Goal: Browse casually

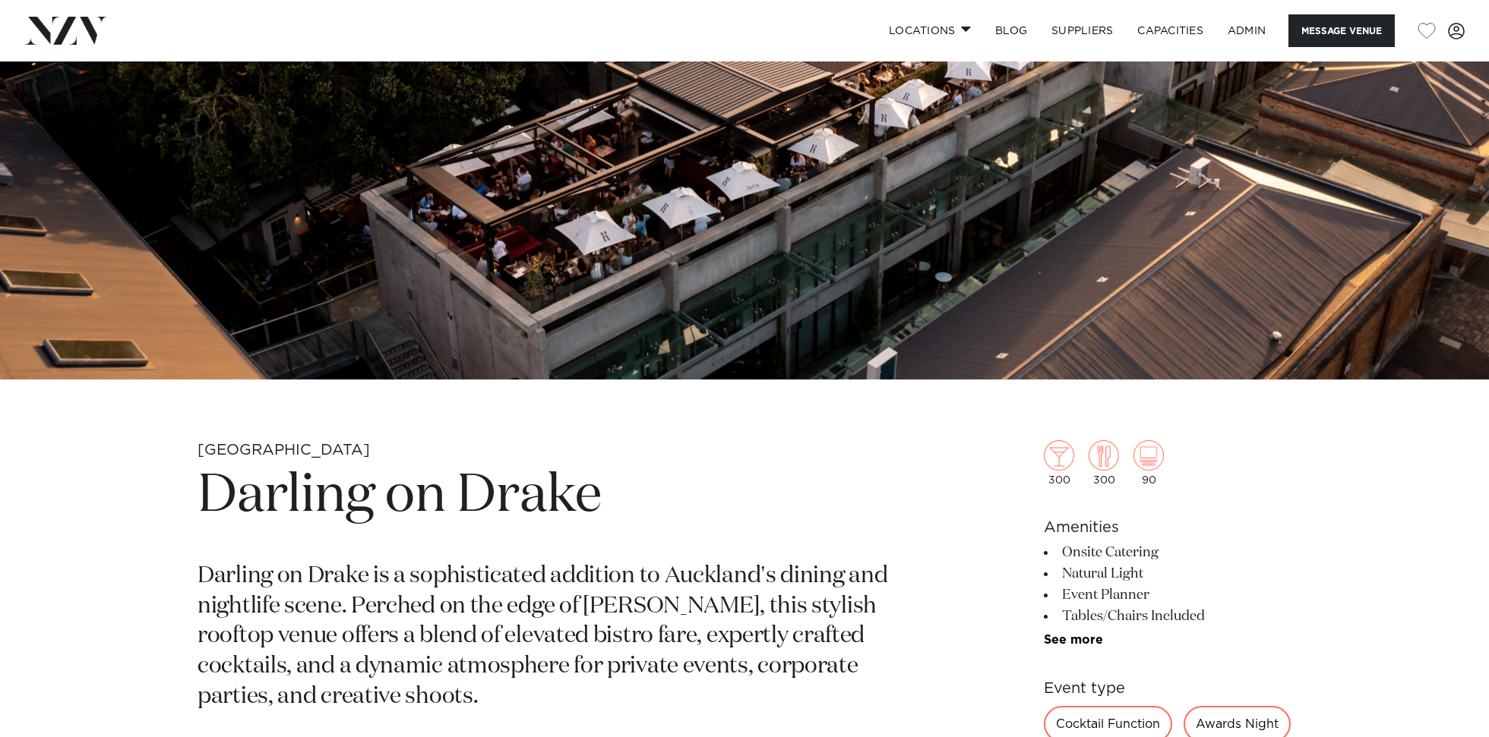
scroll to position [387, 0]
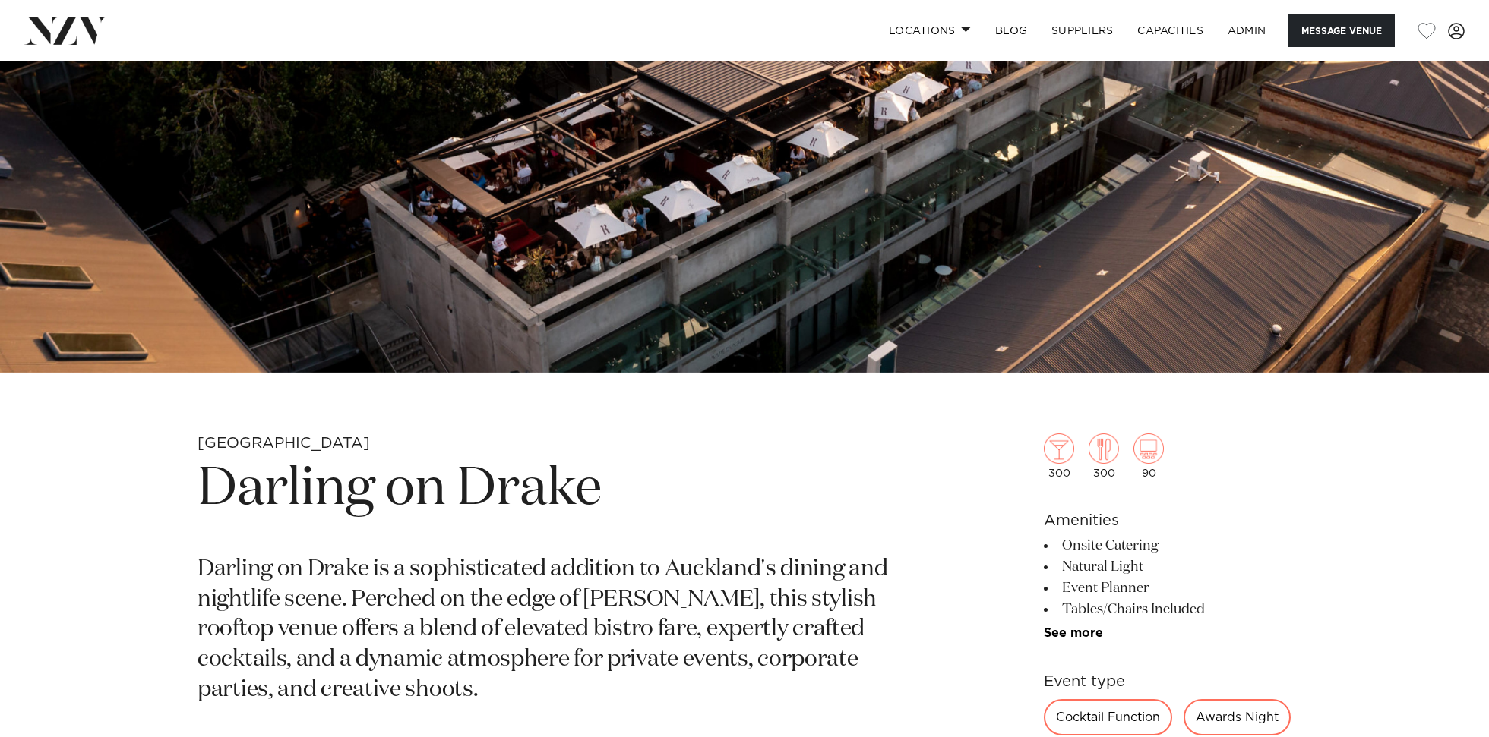
click at [466, 478] on h1 "Darling on Drake" at bounding box center [566, 490] width 738 height 70
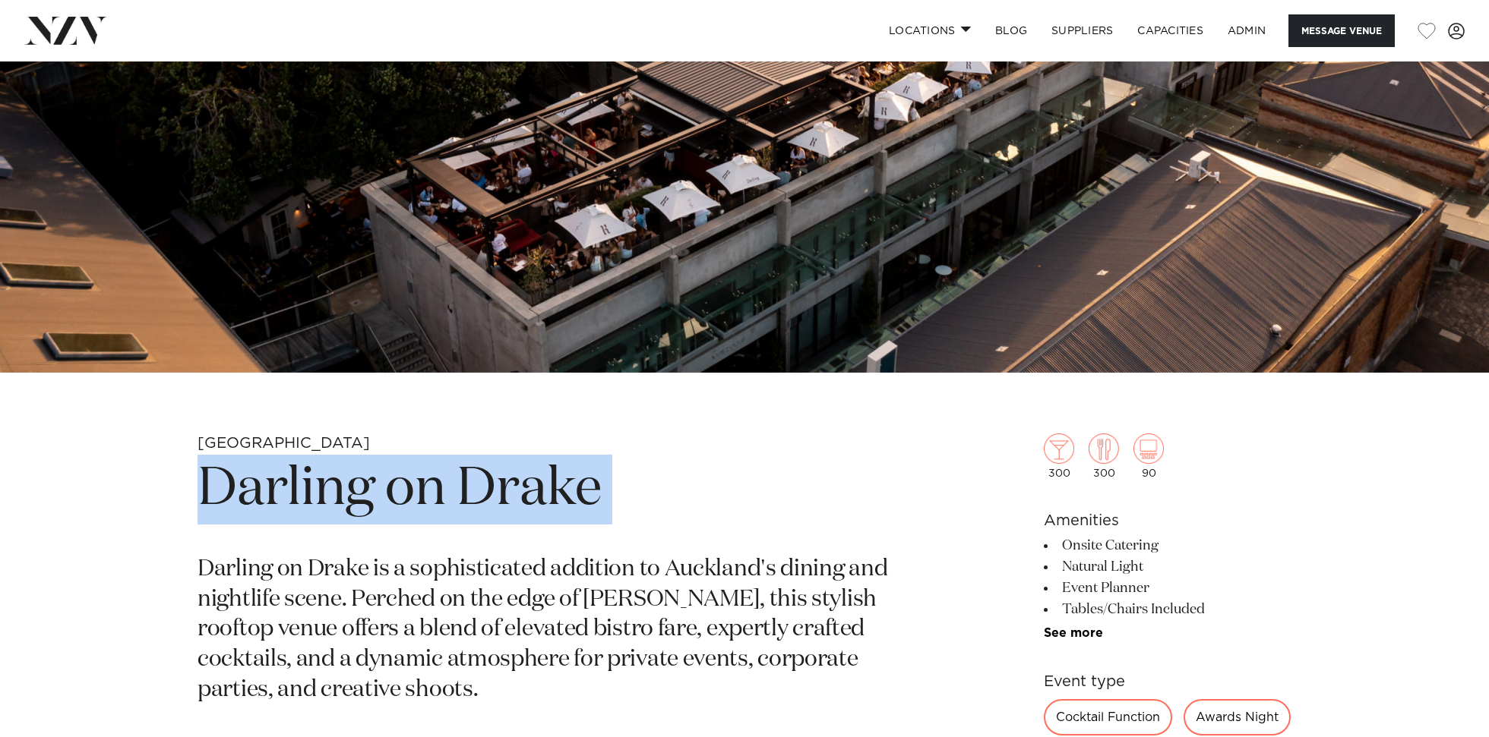
click at [466, 478] on h1 "Darling on Drake" at bounding box center [566, 490] width 738 height 70
copy section "Darling on Drake"
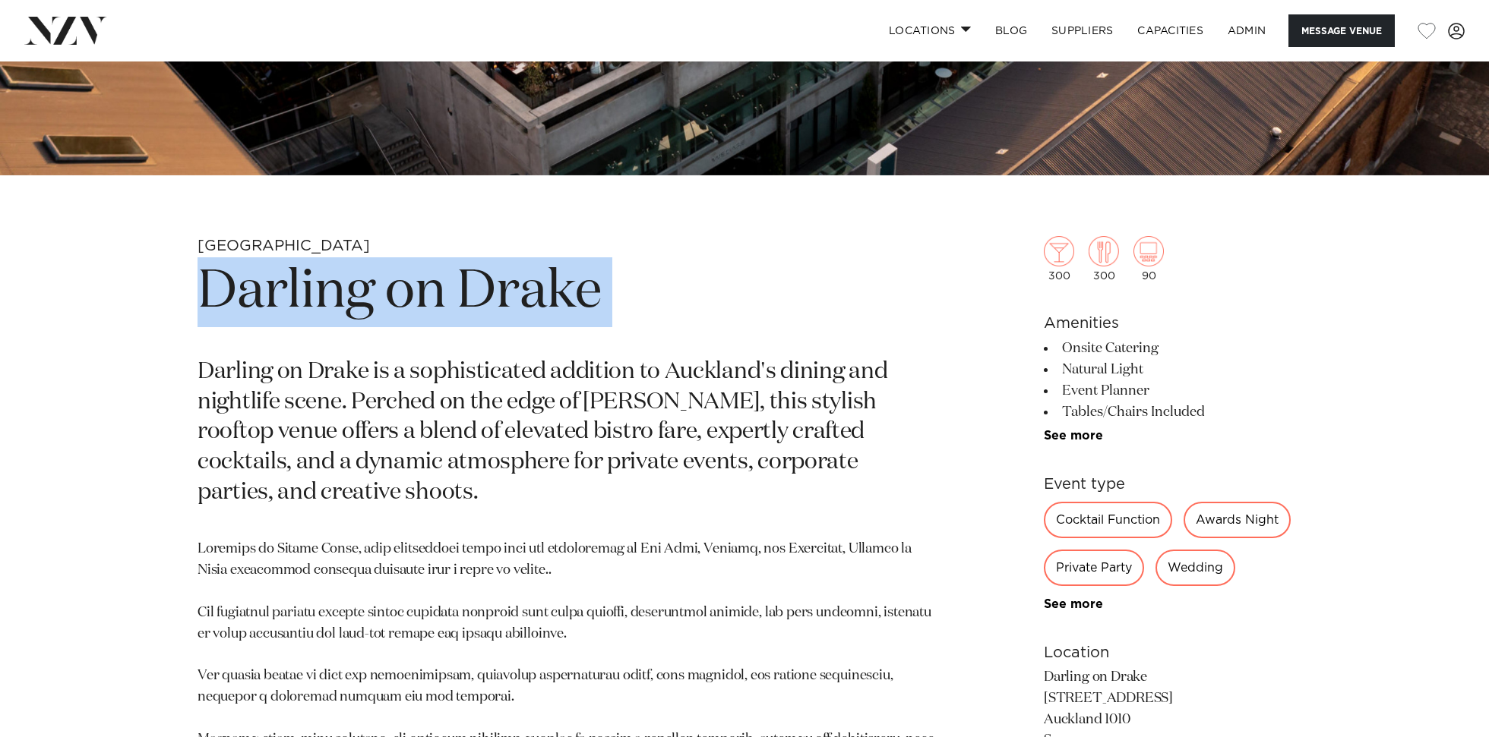
scroll to position [791, 0]
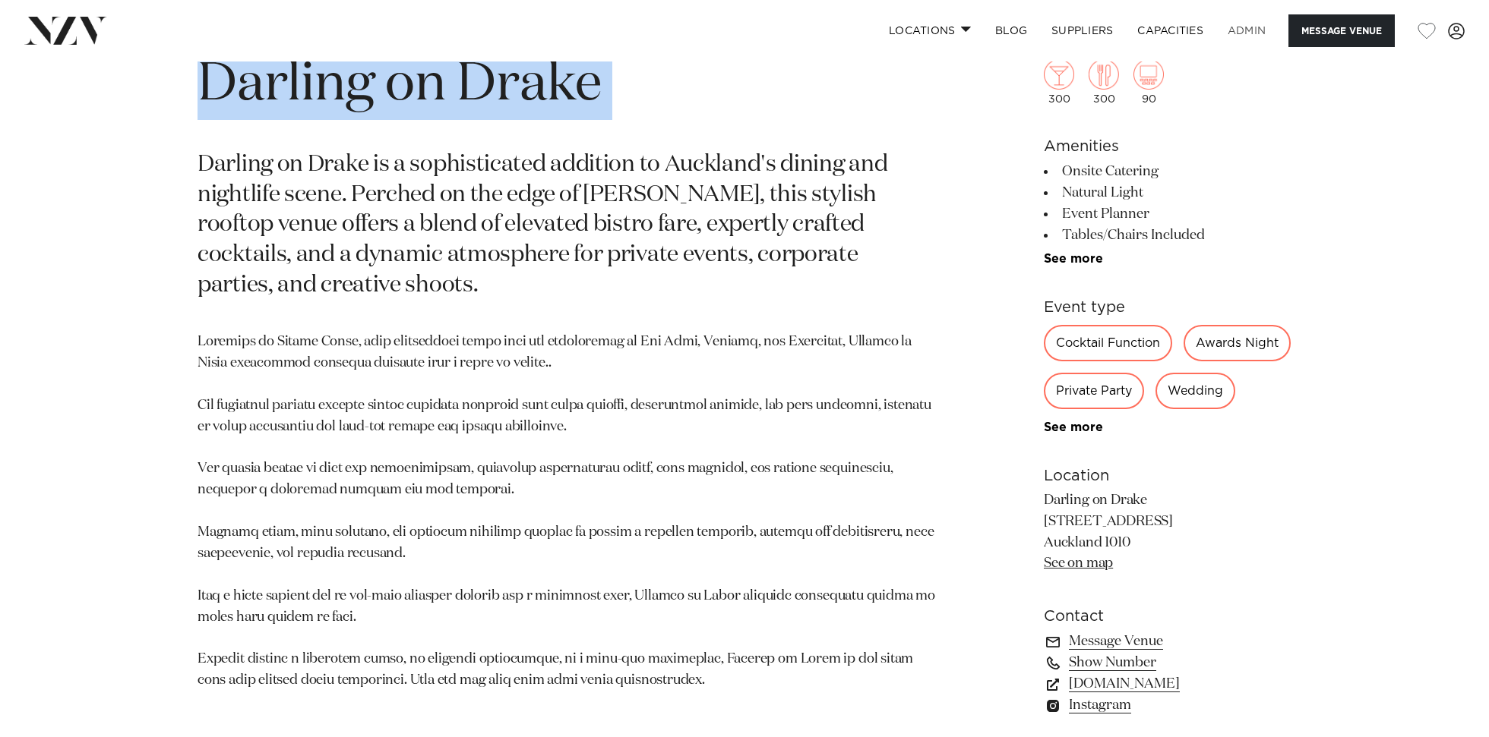
click at [1258, 36] on link "ADMIN" at bounding box center [1246, 30] width 62 height 33
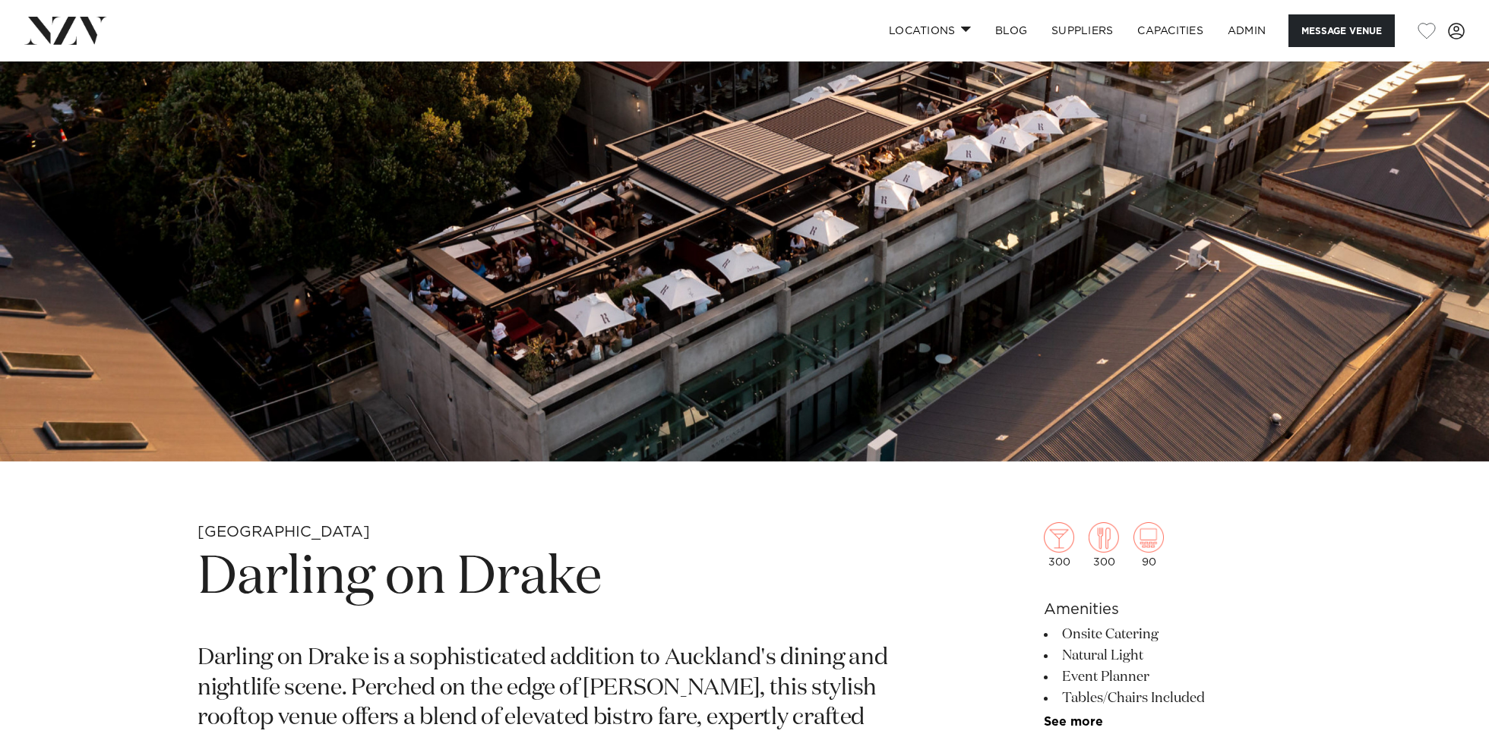
scroll to position [305, 0]
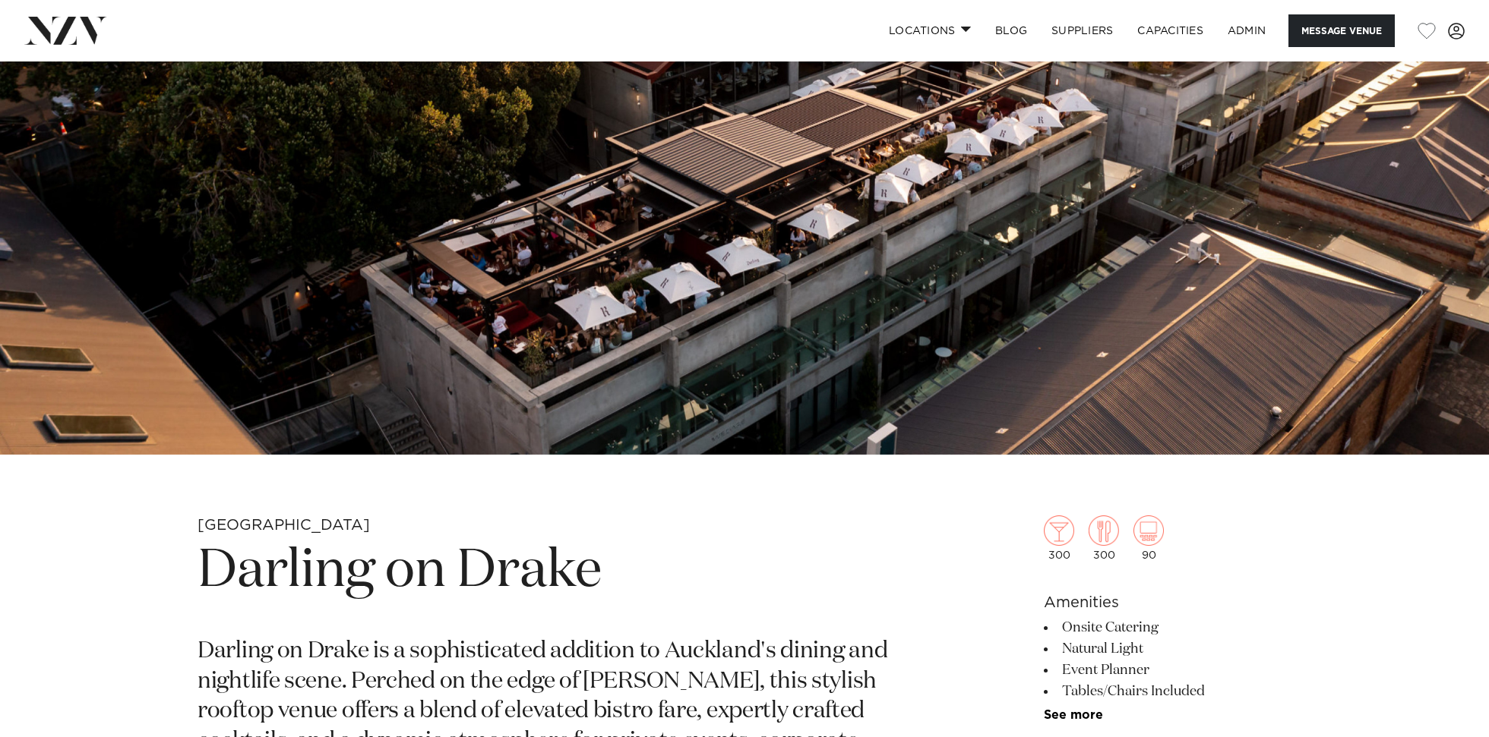
click at [851, 292] on img at bounding box center [744, 106] width 1489 height 698
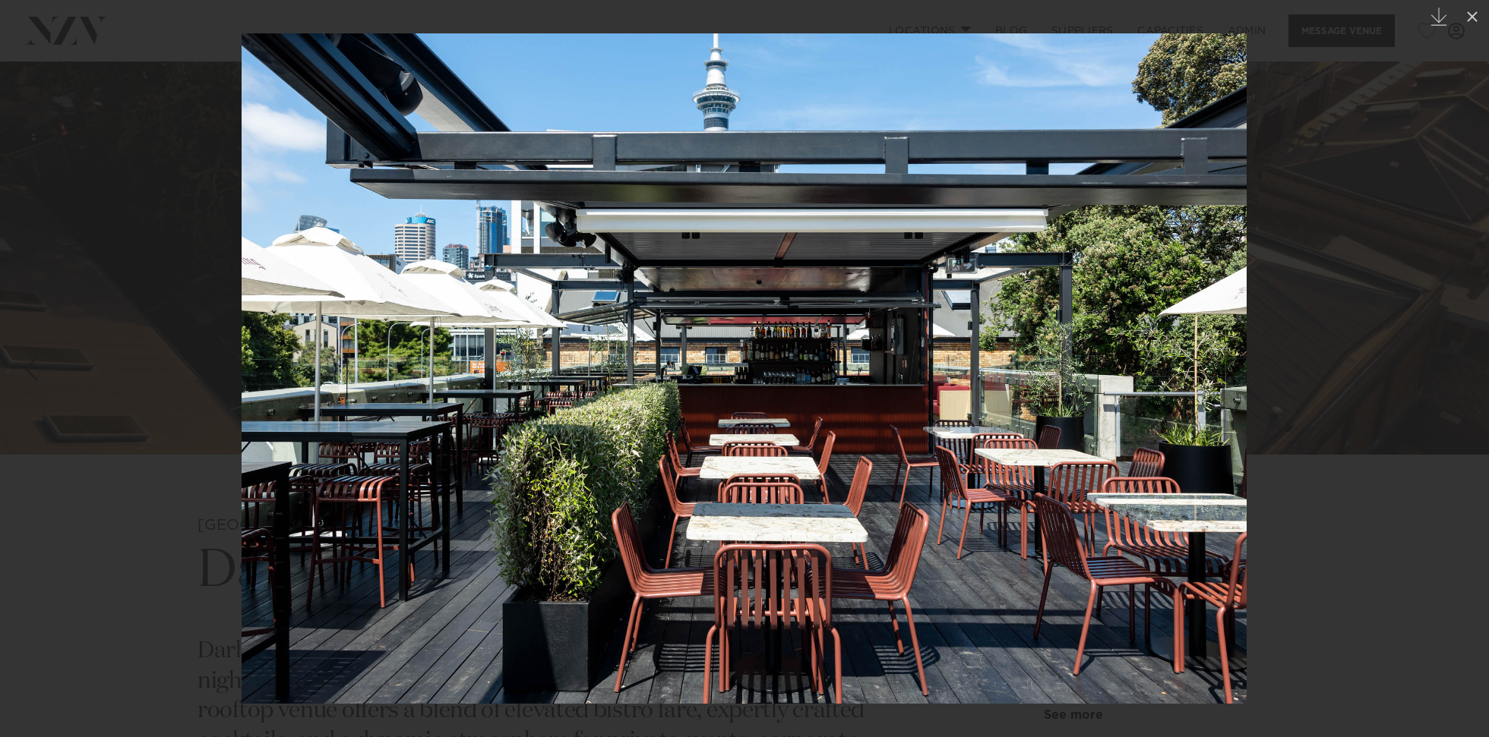
click at [76, 80] on div at bounding box center [744, 368] width 1489 height 737
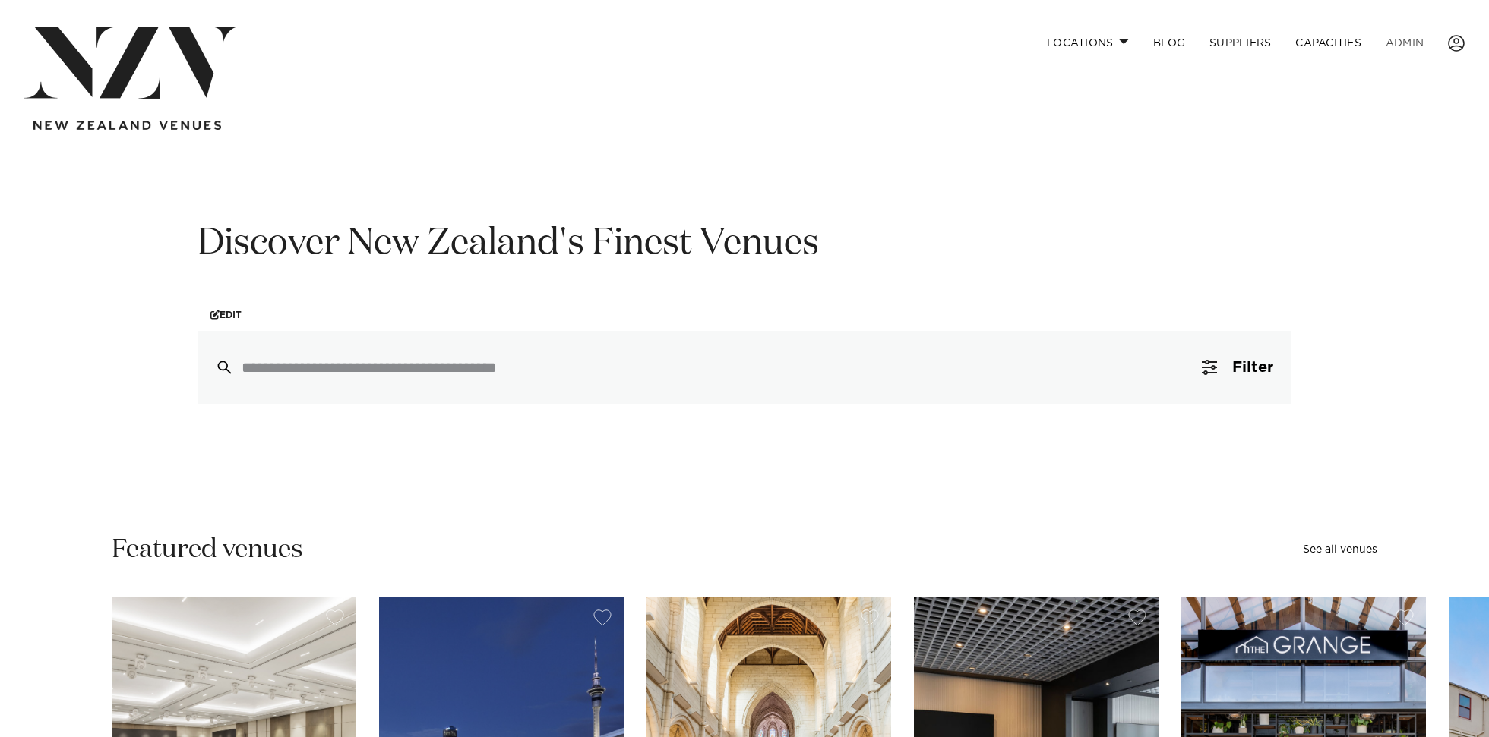
click at [1415, 39] on link "ADMIN" at bounding box center [1404, 43] width 62 height 33
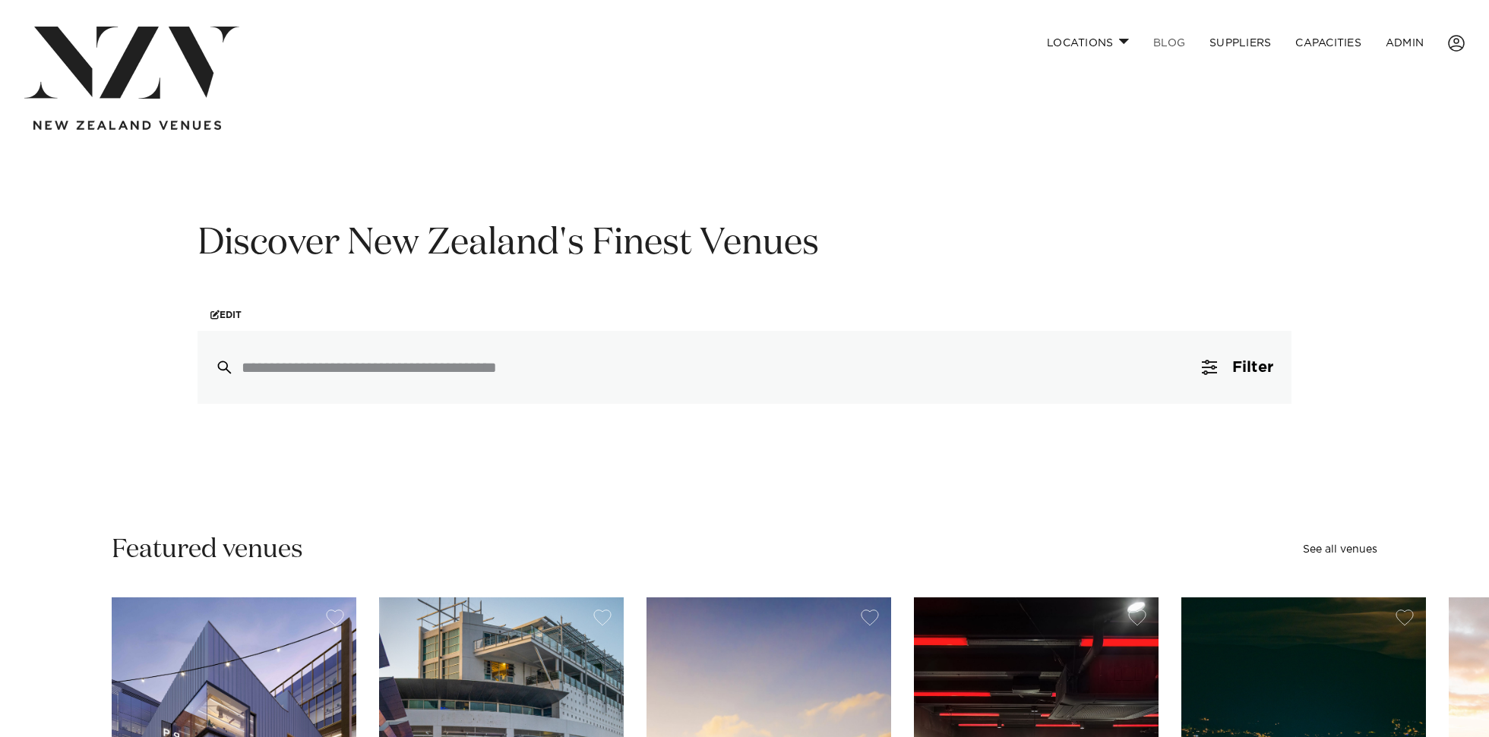
click at [1167, 39] on link "BLOG" at bounding box center [1169, 43] width 56 height 33
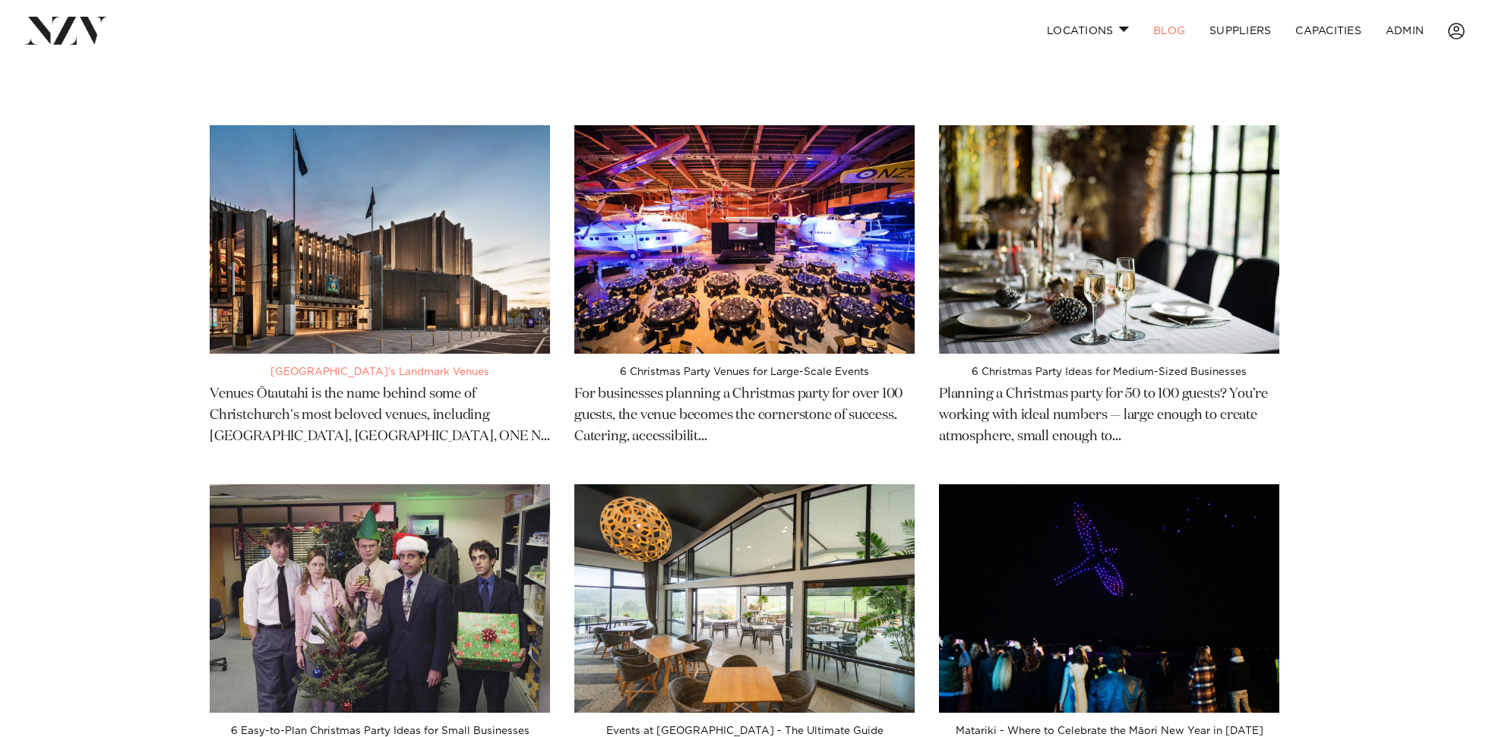
click at [382, 257] on img at bounding box center [380, 239] width 340 height 229
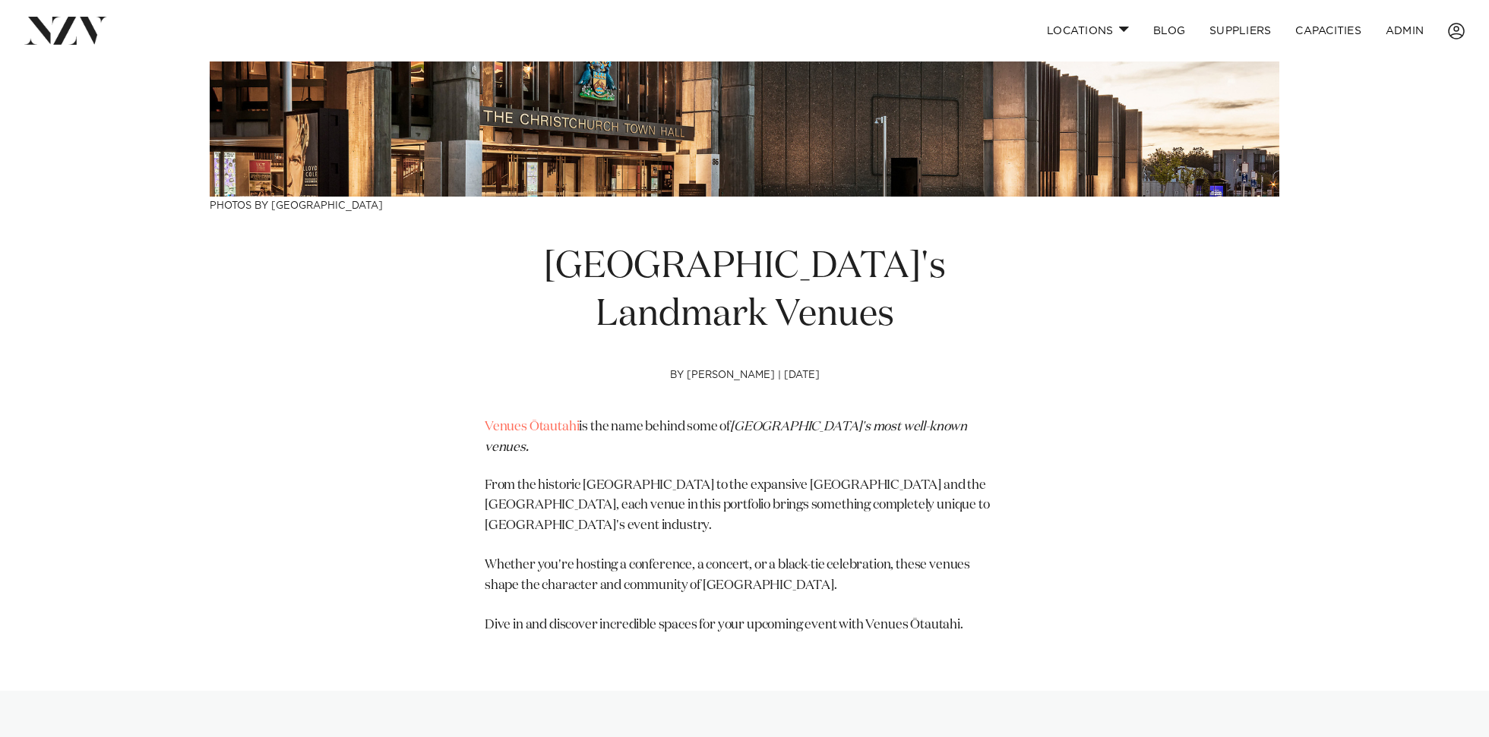
scroll to position [377, 0]
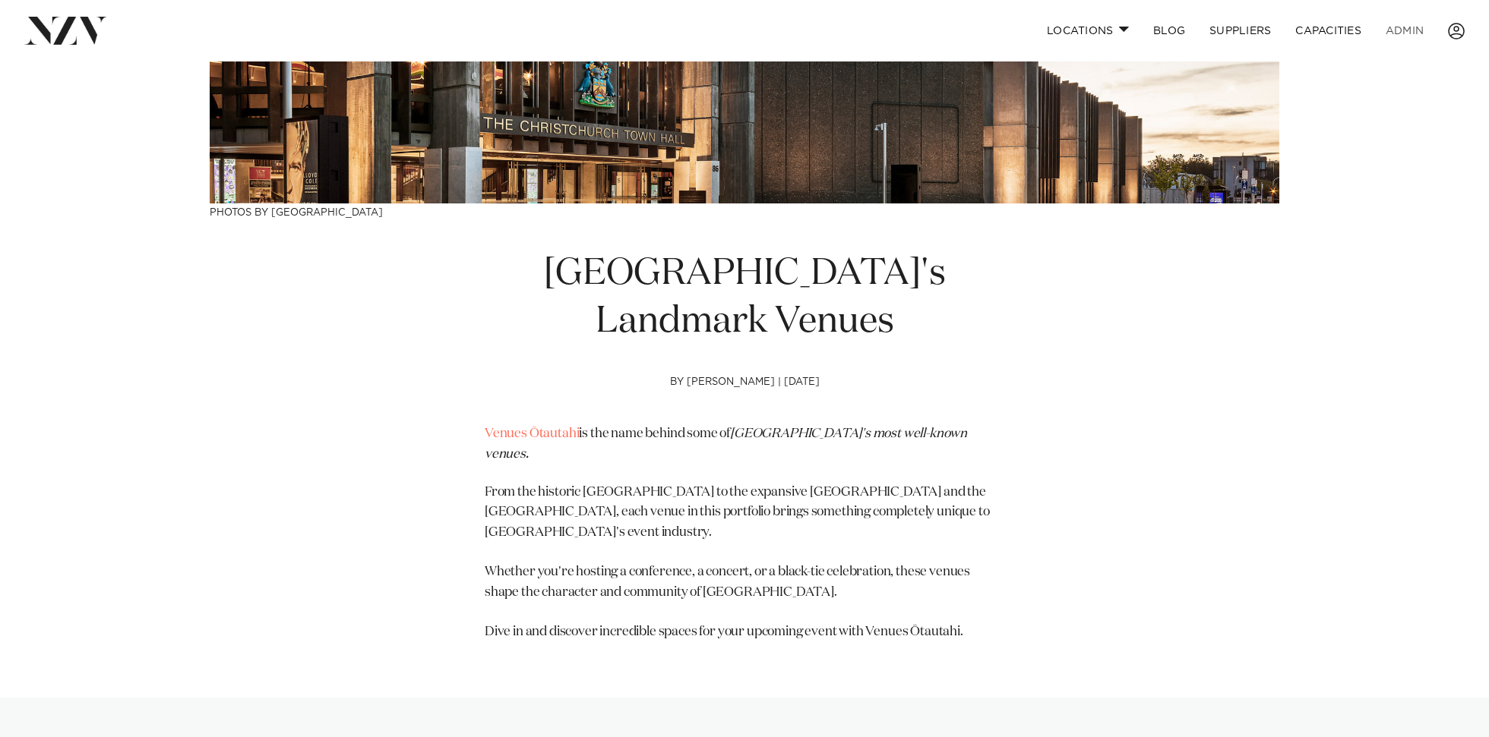
click at [1397, 34] on link "ADMIN" at bounding box center [1404, 30] width 62 height 33
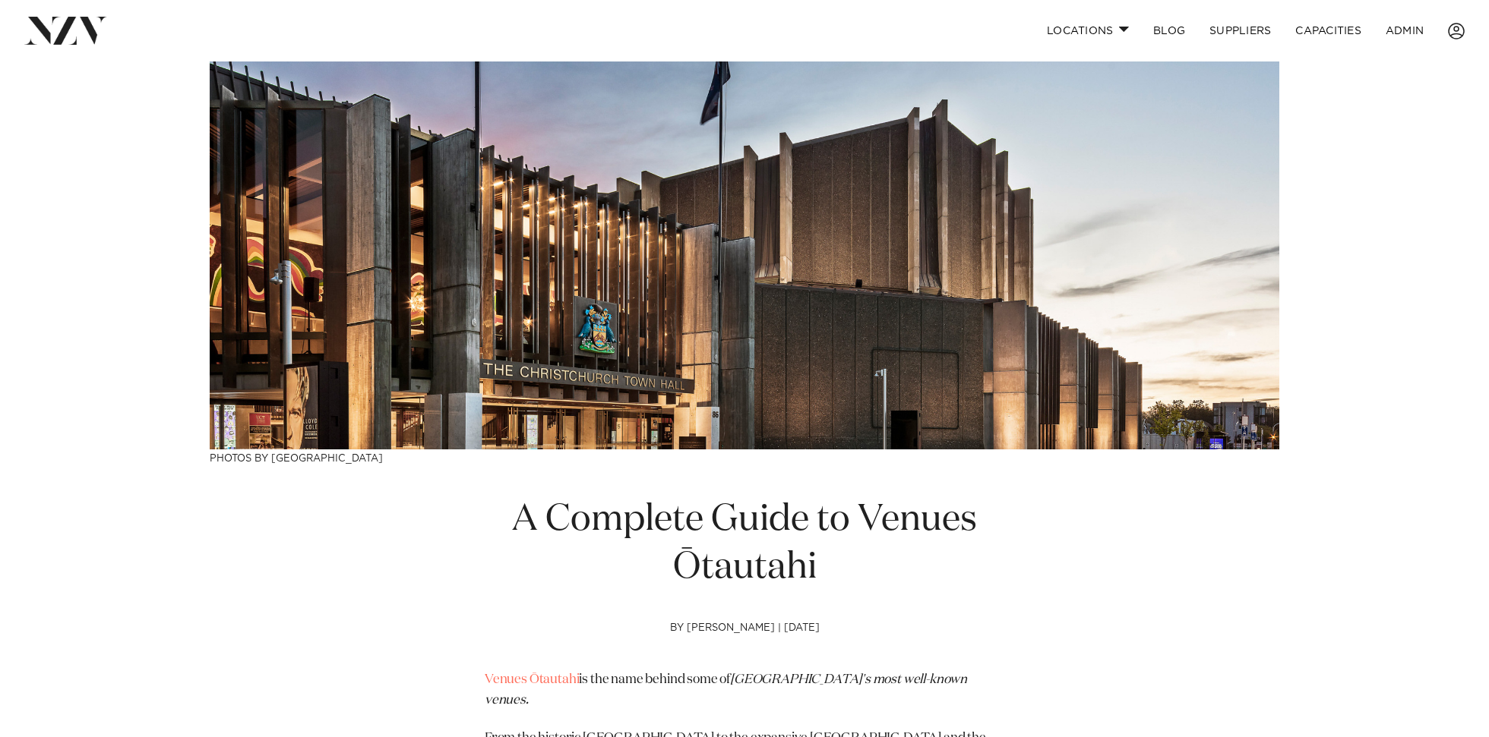
scroll to position [217, 0]
